Goal: Task Accomplishment & Management: Complete application form

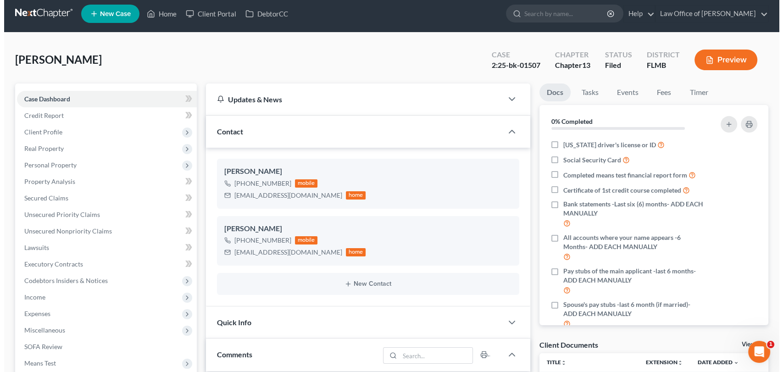
scroll to position [2622, 0]
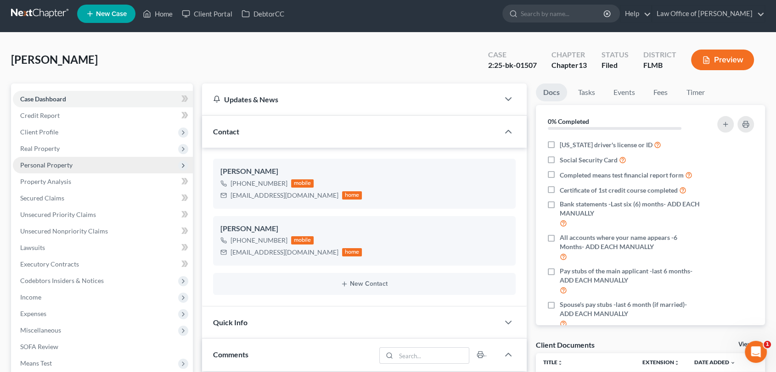
click at [49, 162] on span "Personal Property" at bounding box center [46, 165] width 52 height 8
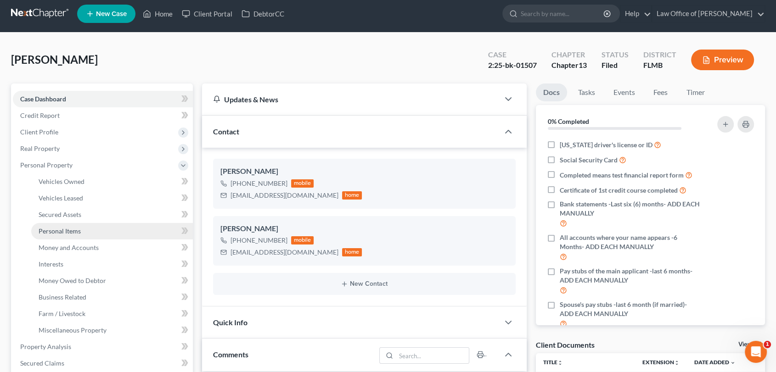
click at [70, 228] on span "Personal Items" at bounding box center [60, 231] width 42 height 8
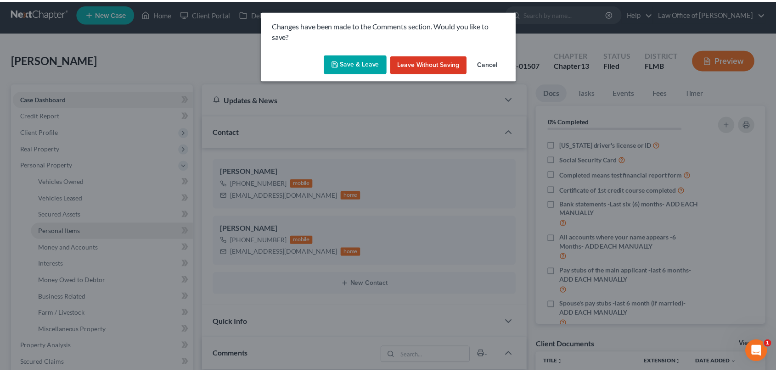
scroll to position [2612, 0]
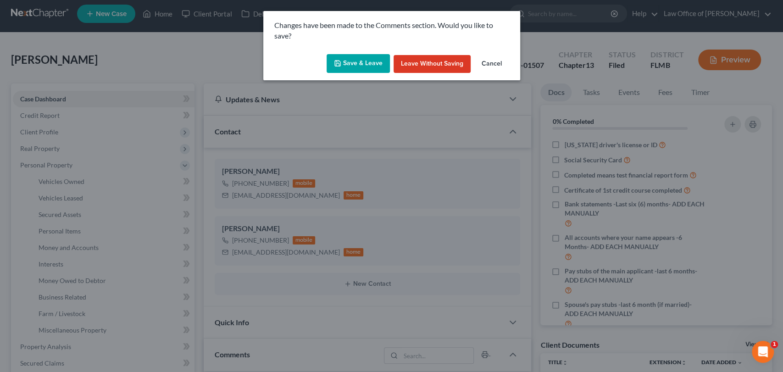
click at [359, 64] on button "Save & Leave" at bounding box center [358, 63] width 63 height 19
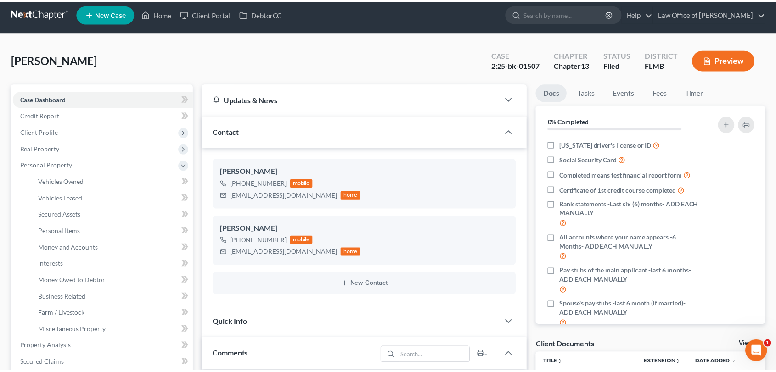
scroll to position [2622, 0]
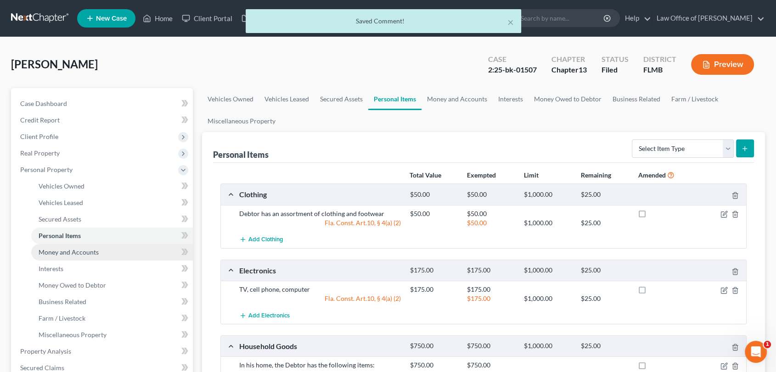
click at [95, 250] on span "Money and Accounts" at bounding box center [69, 252] width 60 height 8
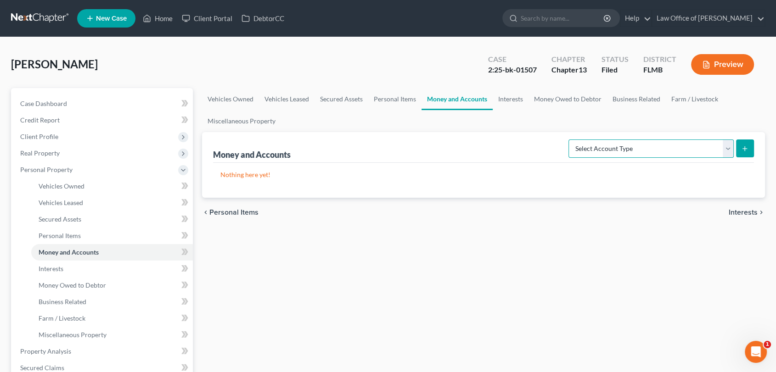
click at [727, 146] on select "Select Account Type Brokerage Cash on Hand Certificates of Deposit Checking Acc…" at bounding box center [650, 149] width 165 height 18
select select "checking"
click at [570, 140] on select "Select Account Type Brokerage Cash on Hand Certificates of Deposit Checking Acc…" at bounding box center [650, 149] width 165 height 18
click at [746, 151] on icon "submit" at bounding box center [744, 148] width 7 height 7
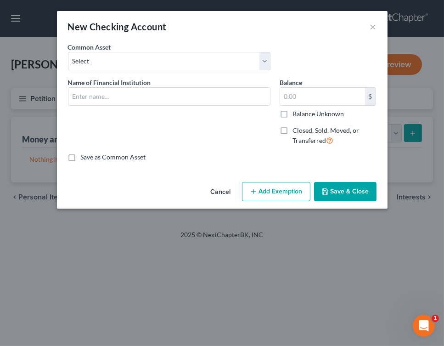
click at [141, 108] on div "Name of Financial Institution *" at bounding box center [169, 115] width 212 height 75
click at [127, 94] on input "text" at bounding box center [168, 96] width 201 height 17
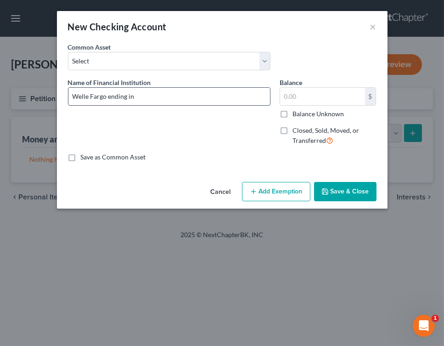
click at [165, 93] on input "Welle Fargo ending in" at bounding box center [168, 96] width 201 height 17
type input "Welle Fargo ending in 2830"
click at [346, 192] on button "Save & Close" at bounding box center [345, 191] width 62 height 19
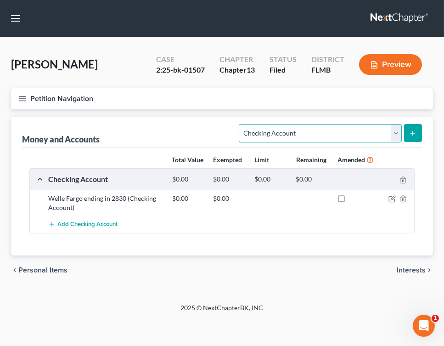
click at [395, 131] on select "Select Account Type Brokerage Cash on Hand Certificates of Deposit Checking Acc…" at bounding box center [320, 133] width 162 height 18
select select "savings"
click at [241, 124] on select "Select Account Type Brokerage Cash on Hand Certificates of Deposit Checking Acc…" at bounding box center [320, 133] width 162 height 18
click at [414, 132] on icon "submit" at bounding box center [412, 132] width 7 height 7
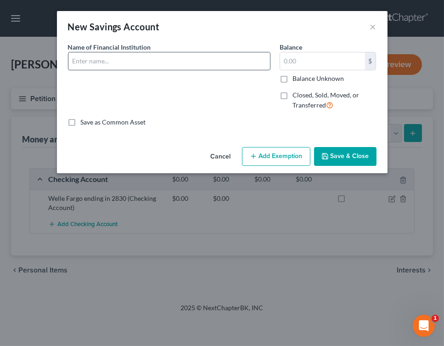
click at [169, 67] on input "text" at bounding box center [168, 60] width 201 height 17
type input "[PERSON_NAME] Fargo ending in 8034"
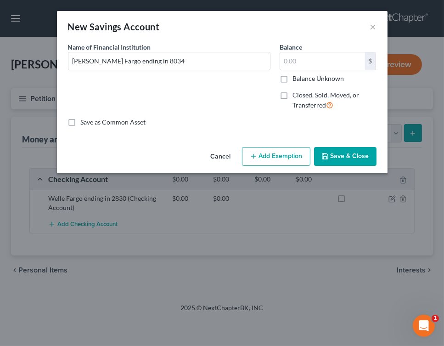
click at [348, 154] on button "Save & Close" at bounding box center [345, 156] width 62 height 19
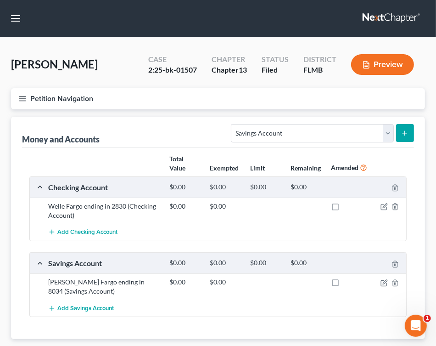
click at [231, 11] on nav "Home New Case Client Portal DebtorCC Law Office of [PERSON_NAME] [EMAIL_ADDRESS…" at bounding box center [218, 18] width 436 height 37
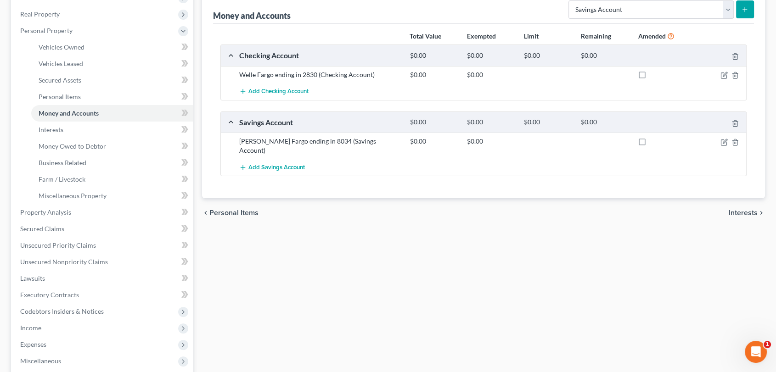
scroll to position [159, 0]
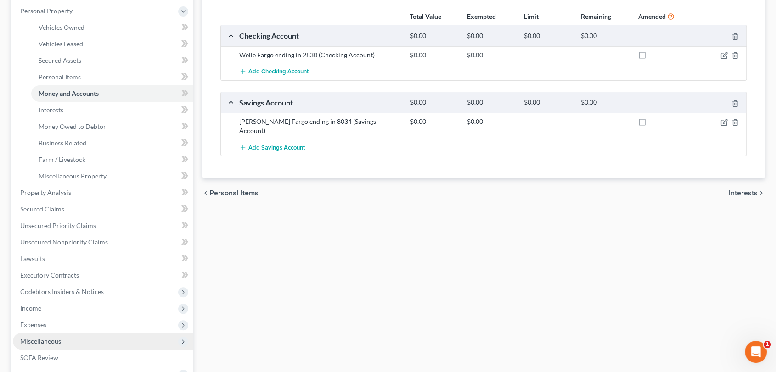
click at [39, 342] on span "Miscellaneous" at bounding box center [40, 341] width 41 height 8
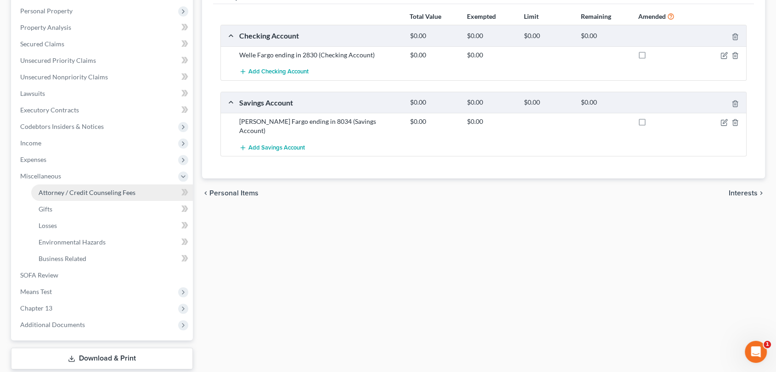
click at [81, 194] on span "Attorney / Credit Counseling Fees" at bounding box center [87, 193] width 97 height 8
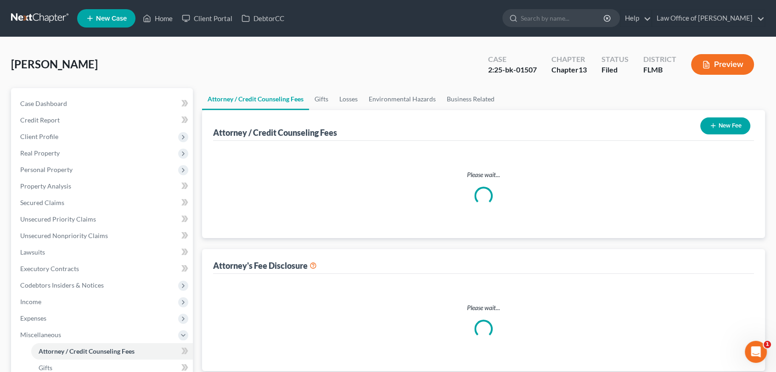
select select "0"
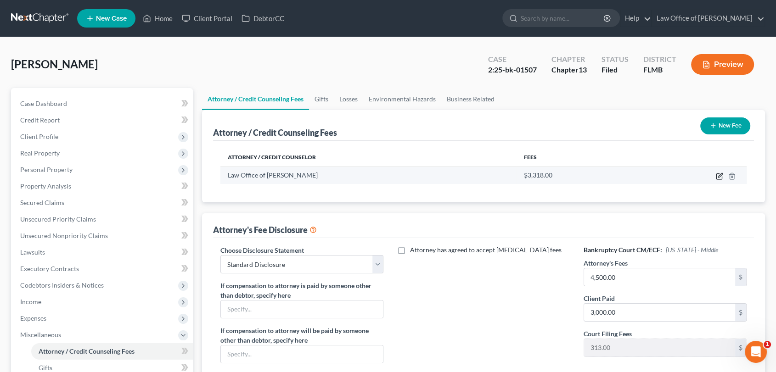
click at [718, 177] on icon "button" at bounding box center [720, 175] width 4 height 4
select select "9"
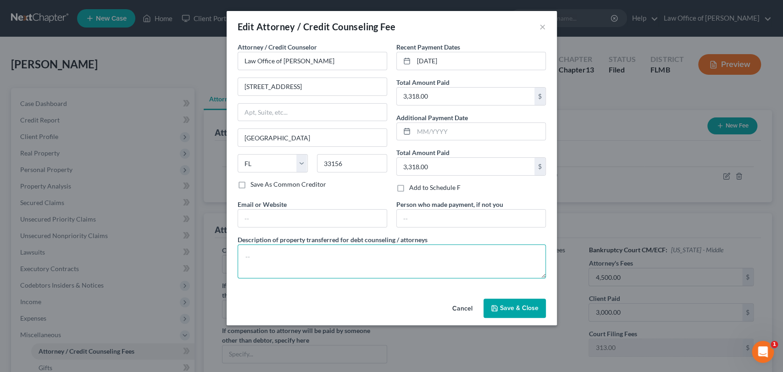
click at [424, 266] on textarea at bounding box center [392, 262] width 308 height 34
click at [424, 266] on textarea "$4500" at bounding box center [392, 262] width 308 height 34
click at [424, 266] on textarea "$" at bounding box center [392, 262] width 308 height 34
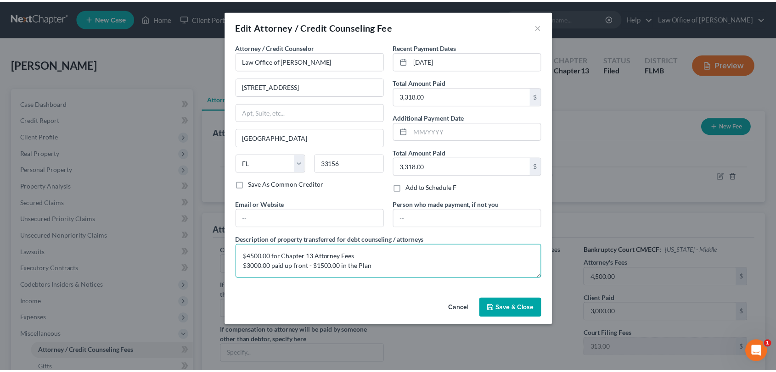
scroll to position [2, 0]
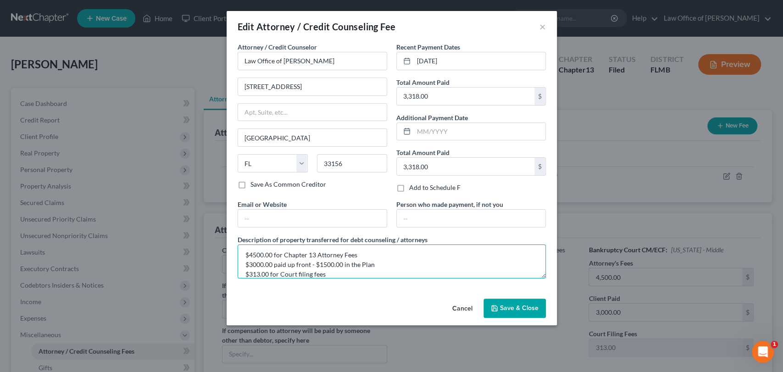
type textarea "$4500.00 for Chapter 13 Attorney Fees $3000.00 paid up front - $1500.00 in the …"
click at [505, 302] on button "Save & Close" at bounding box center [515, 308] width 62 height 19
